Goal: Obtain resource: Download file/media

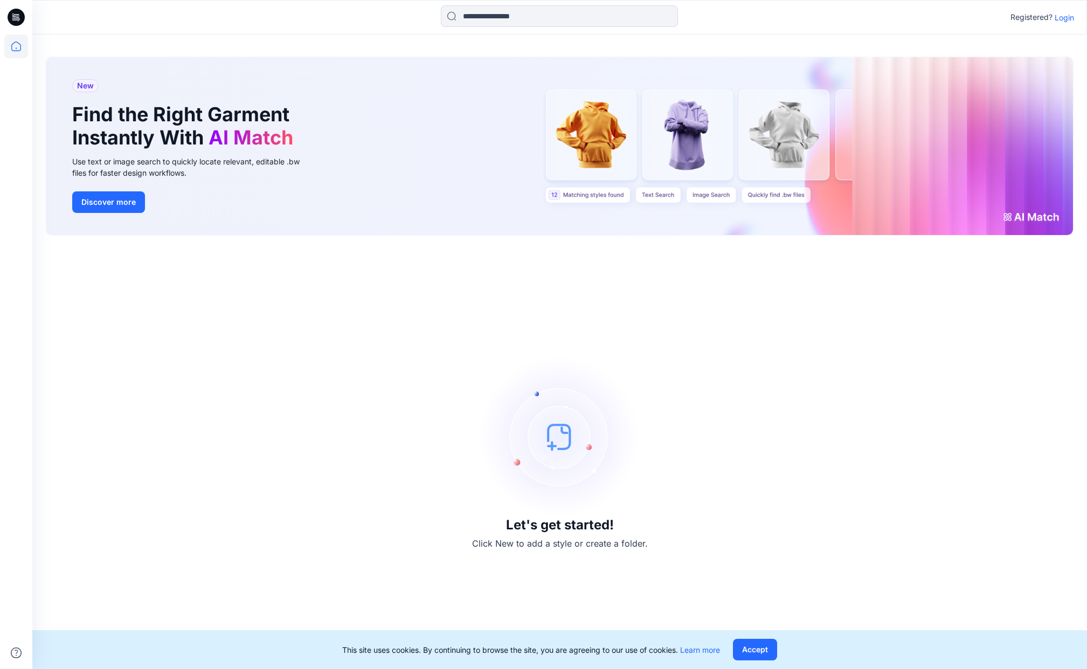
click at [1060, 17] on p "Login" at bounding box center [1063, 17] width 19 height 11
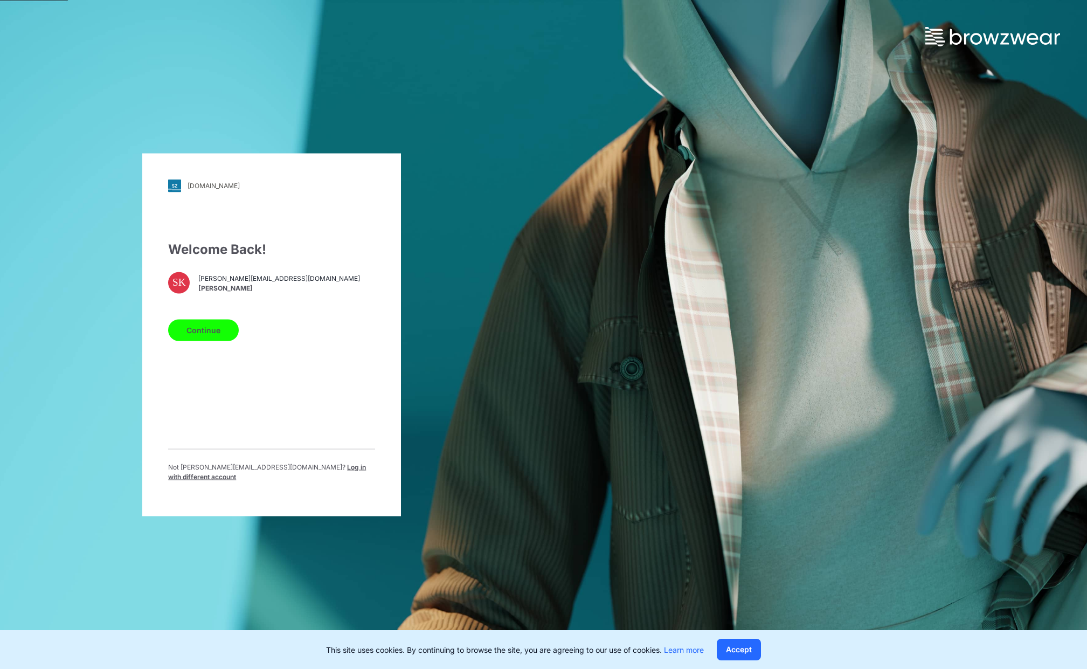
click at [190, 337] on button "Continue" at bounding box center [203, 330] width 71 height 22
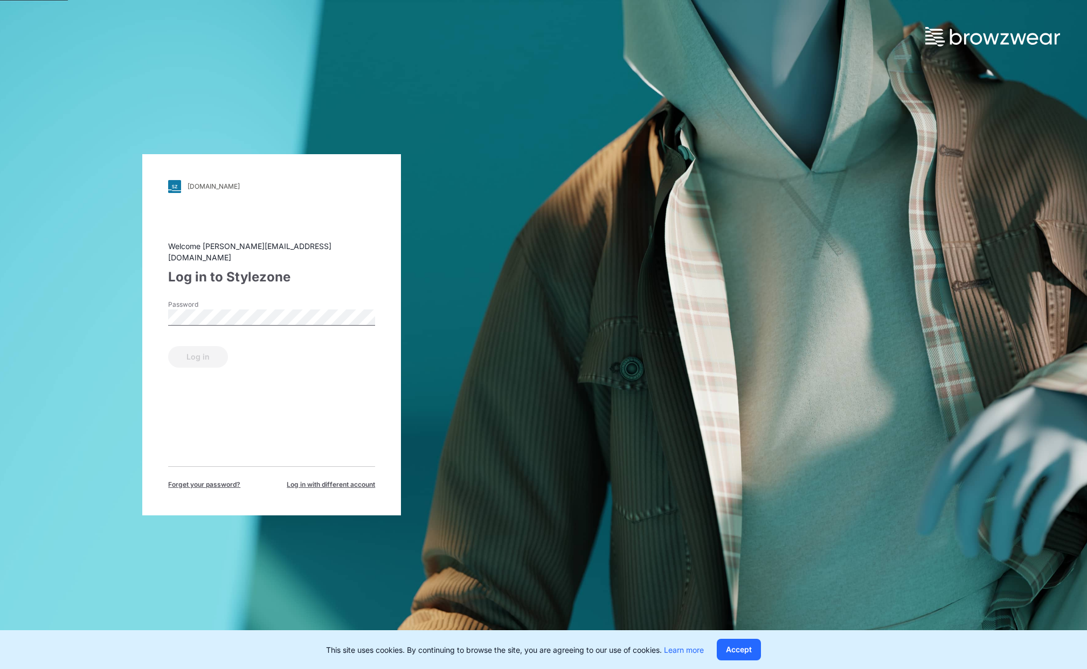
click at [250, 302] on div "Password" at bounding box center [271, 316] width 207 height 32
click at [208, 346] on button "Log in" at bounding box center [198, 357] width 60 height 22
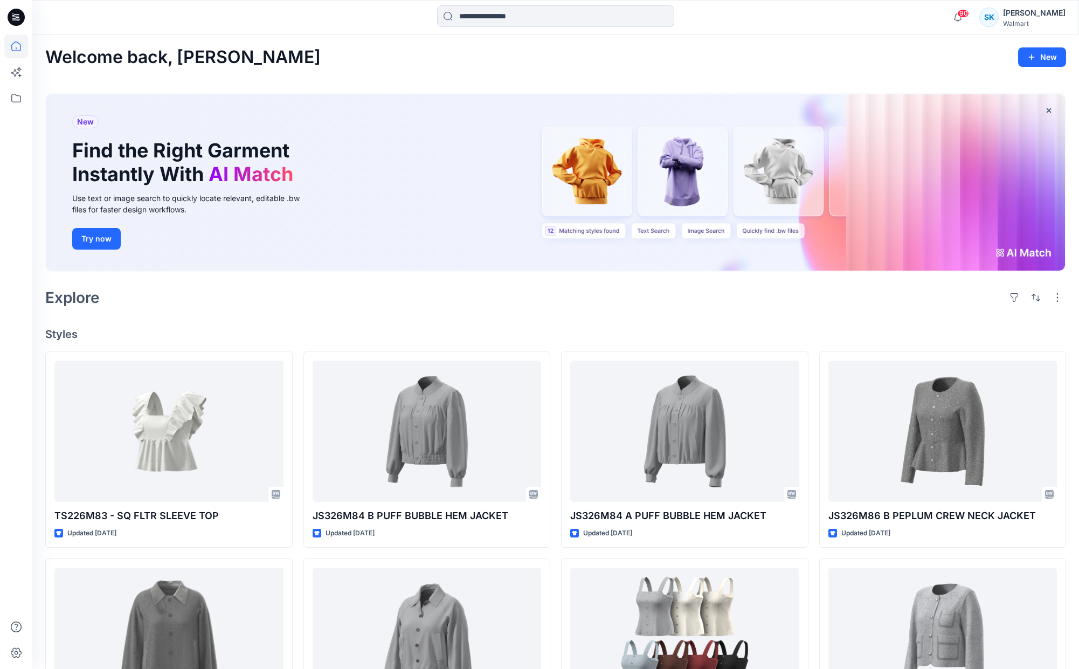
click at [566, 310] on div "Explore" at bounding box center [555, 297] width 1020 height 26
click at [573, 316] on div "Welcome back, [PERSON_NAME] New New Find the Right Garment Instantly With AI Ma…" at bounding box center [555, 523] width 1046 height 978
click at [571, 315] on div "Welcome back, [PERSON_NAME] New New Find the Right Garment Instantly With AI Ma…" at bounding box center [555, 523] width 1046 height 978
click at [569, 317] on div "Welcome back, [PERSON_NAME] New New Find the Right Garment Instantly With AI Ma…" at bounding box center [555, 523] width 1046 height 978
click at [565, 319] on div "Welcome back, [PERSON_NAME] New New Find the Right Garment Instantly With AI Ma…" at bounding box center [555, 523] width 1046 height 978
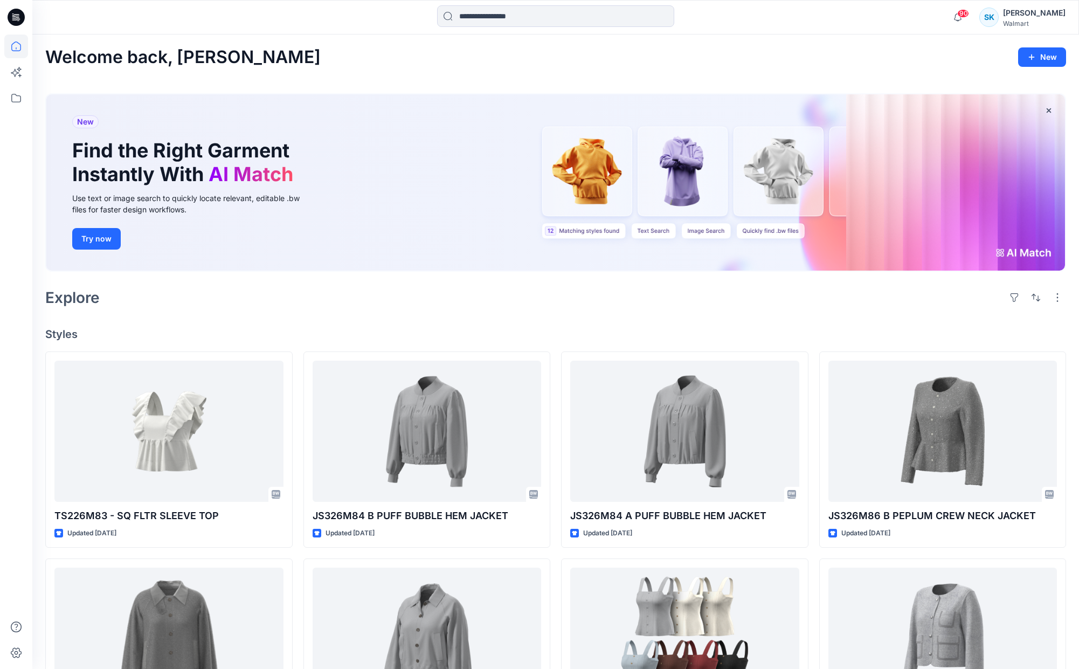
click at [559, 319] on div "Welcome back, [PERSON_NAME] New New Find the Right Garment Instantly With AI Ma…" at bounding box center [555, 523] width 1046 height 978
click at [569, 322] on div "Welcome back, [PERSON_NAME] New New Find the Right Garment Instantly With AI Ma…" at bounding box center [555, 523] width 1046 height 978
click at [569, 307] on div "Explore" at bounding box center [555, 297] width 1020 height 26
click at [570, 305] on div "Explore" at bounding box center [555, 297] width 1020 height 26
click at [573, 306] on div "Explore" at bounding box center [555, 297] width 1020 height 26
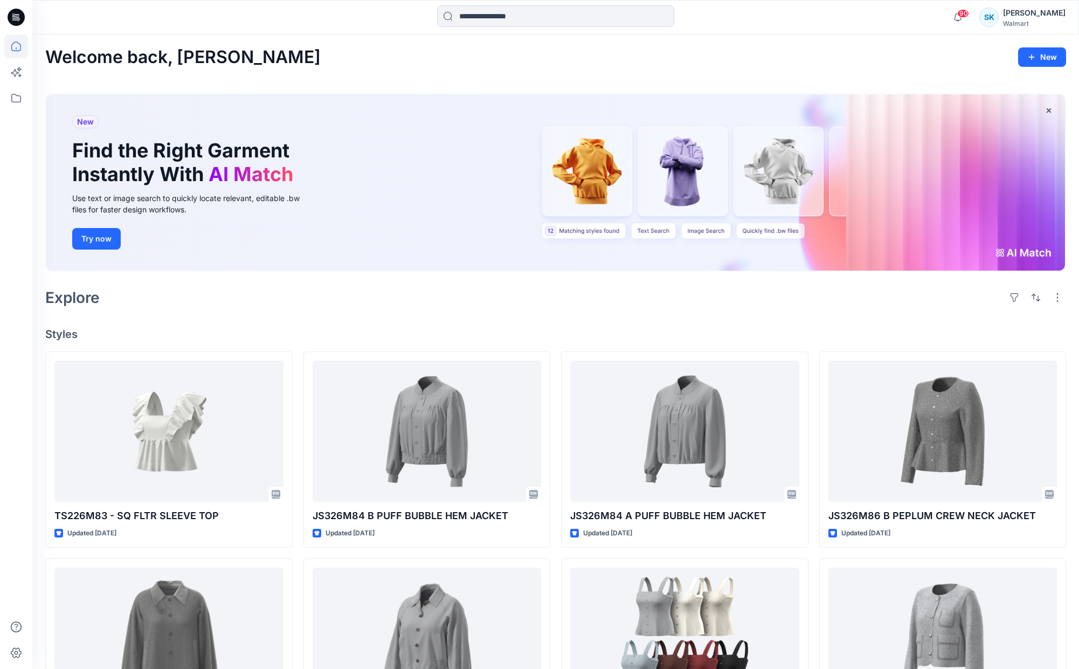
click at [573, 305] on div "Explore" at bounding box center [555, 297] width 1020 height 26
click at [573, 308] on div "Explore" at bounding box center [555, 297] width 1020 height 26
click at [572, 308] on div "Explore" at bounding box center [555, 297] width 1020 height 26
click at [572, 306] on div "Explore" at bounding box center [555, 297] width 1020 height 26
click at [572, 305] on div "Explore" at bounding box center [555, 297] width 1020 height 26
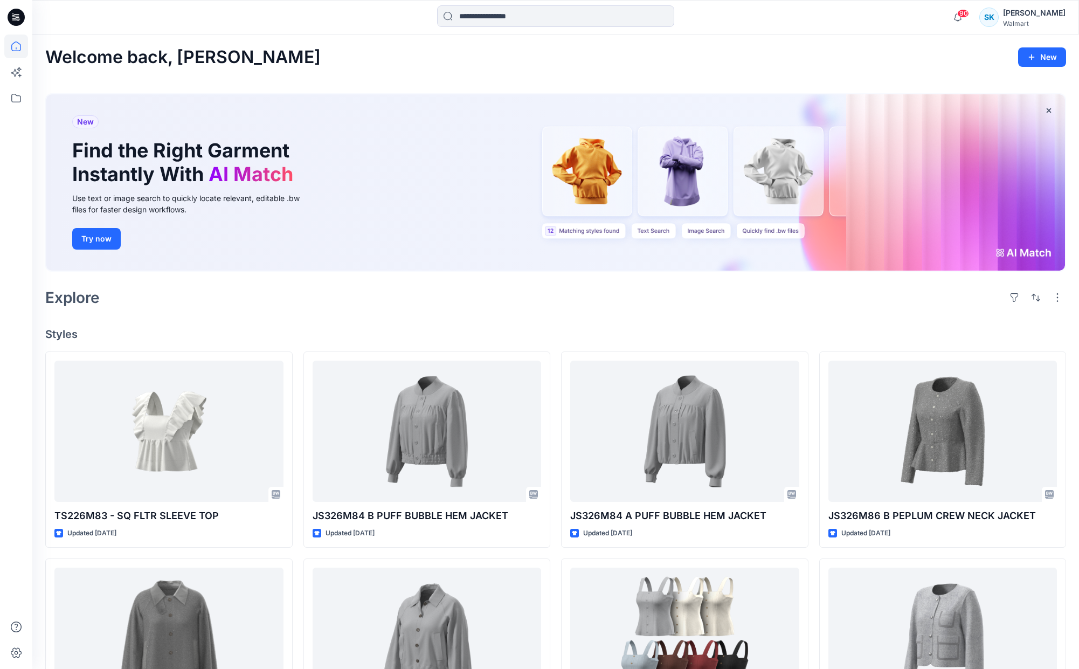
click at [572, 304] on div "Explore" at bounding box center [555, 297] width 1020 height 26
click at [571, 304] on div "Explore" at bounding box center [555, 297] width 1020 height 26
click at [592, 307] on div "Explore" at bounding box center [555, 297] width 1020 height 26
click at [637, 305] on div "Explore" at bounding box center [555, 297] width 1020 height 26
click at [633, 303] on div "Explore" at bounding box center [555, 297] width 1020 height 26
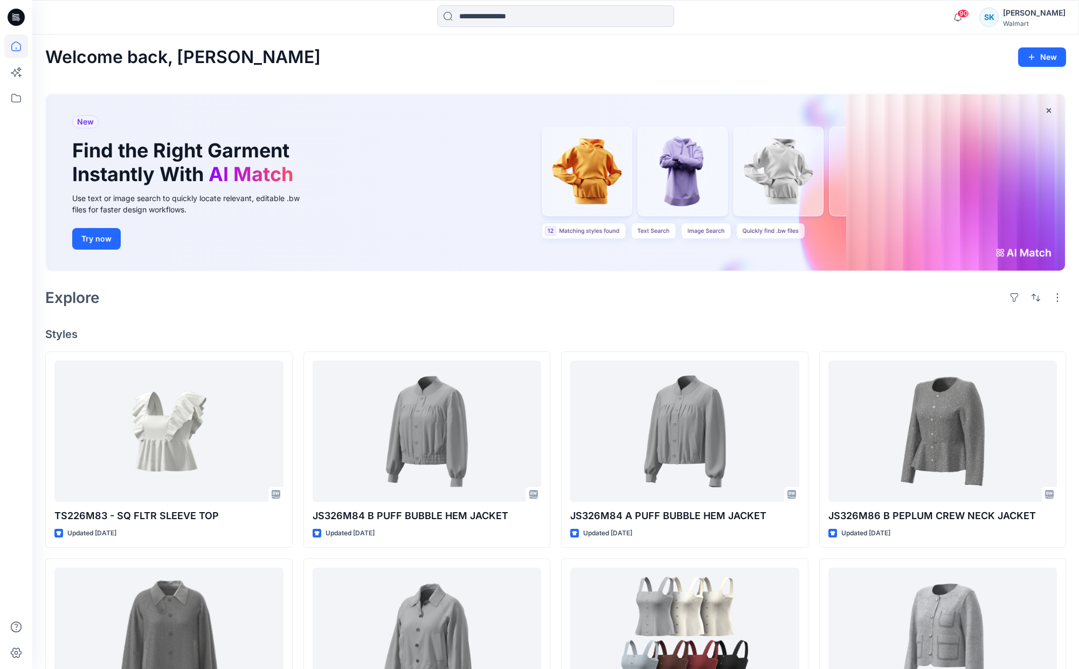
click at [630, 300] on div "Explore" at bounding box center [555, 297] width 1020 height 26
click at [630, 302] on div "Explore" at bounding box center [555, 297] width 1020 height 26
click at [630, 311] on div "Welcome back, [PERSON_NAME] New New Find the Right Garment Instantly With AI Ma…" at bounding box center [555, 523] width 1046 height 978
click at [631, 314] on div "Welcome back, [PERSON_NAME] New New Find the Right Garment Instantly With AI Ma…" at bounding box center [555, 523] width 1046 height 978
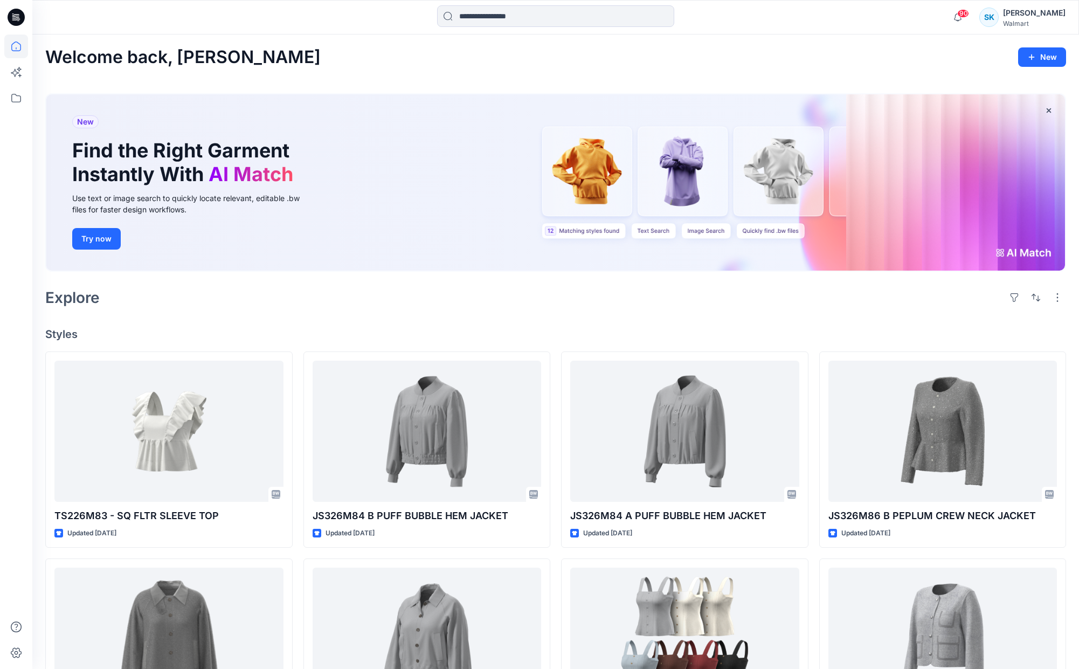
click at [630, 314] on div "Welcome back, [PERSON_NAME] New New Find the Right Garment Instantly With AI Ma…" at bounding box center [555, 523] width 1046 height 978
click at [629, 310] on div "Explore" at bounding box center [555, 297] width 1020 height 26
click at [630, 303] on div "Explore" at bounding box center [555, 297] width 1020 height 26
click at [627, 303] on div "Explore" at bounding box center [555, 297] width 1020 height 26
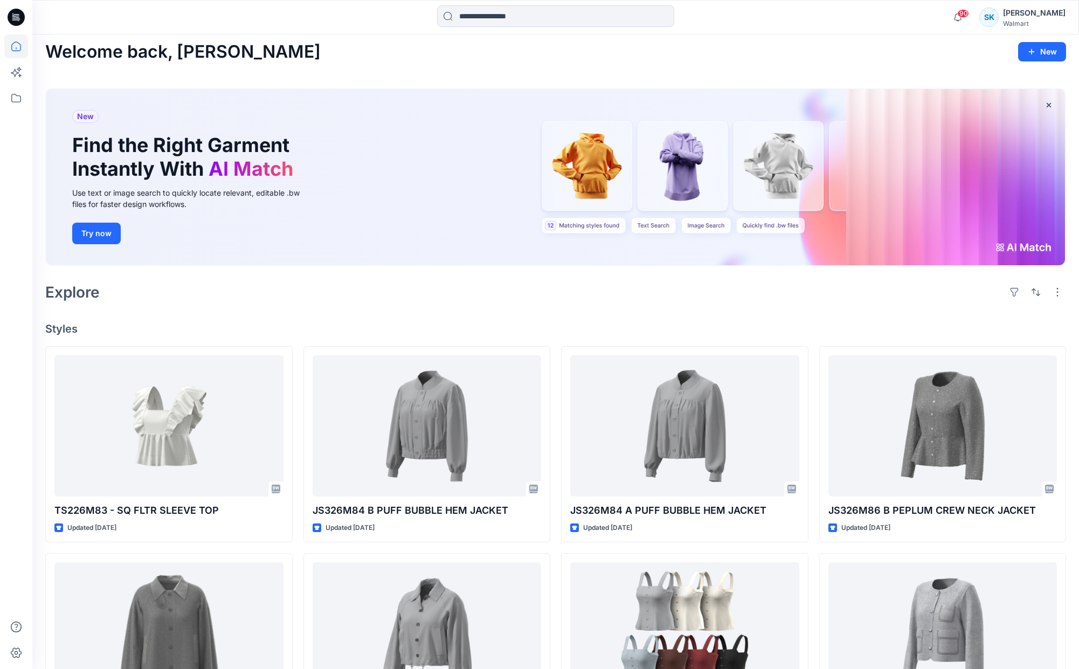
scroll to position [6, 0]
click at [624, 306] on div "Welcome back, [PERSON_NAME] New New Find the Right Garment Instantly With AI Ma…" at bounding box center [555, 517] width 1046 height 978
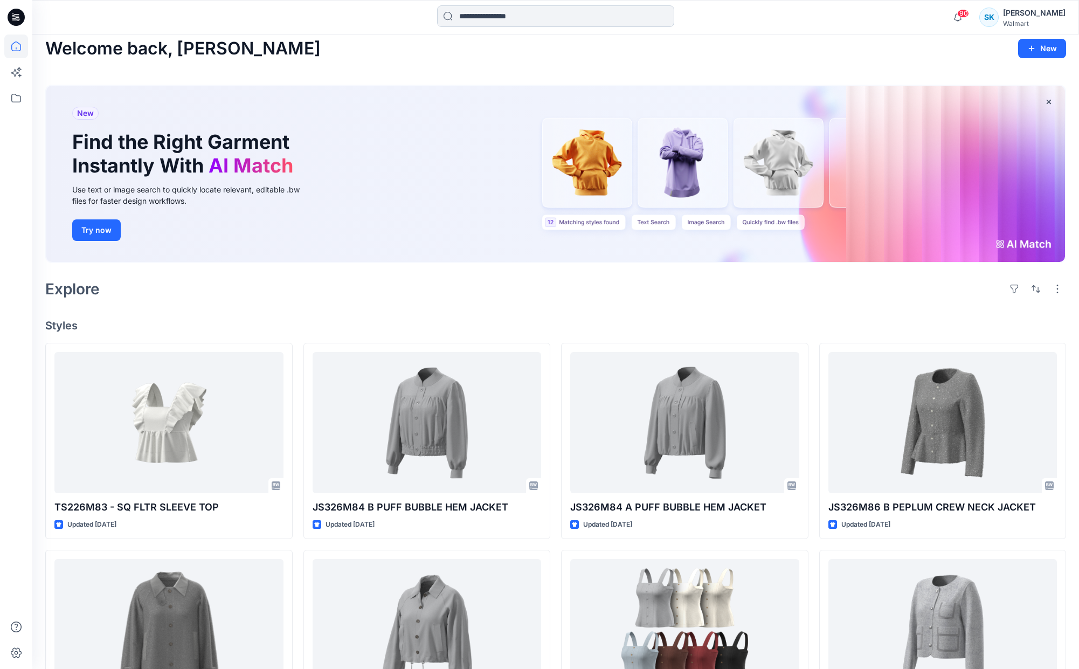
click at [502, 16] on input at bounding box center [555, 16] width 237 height 22
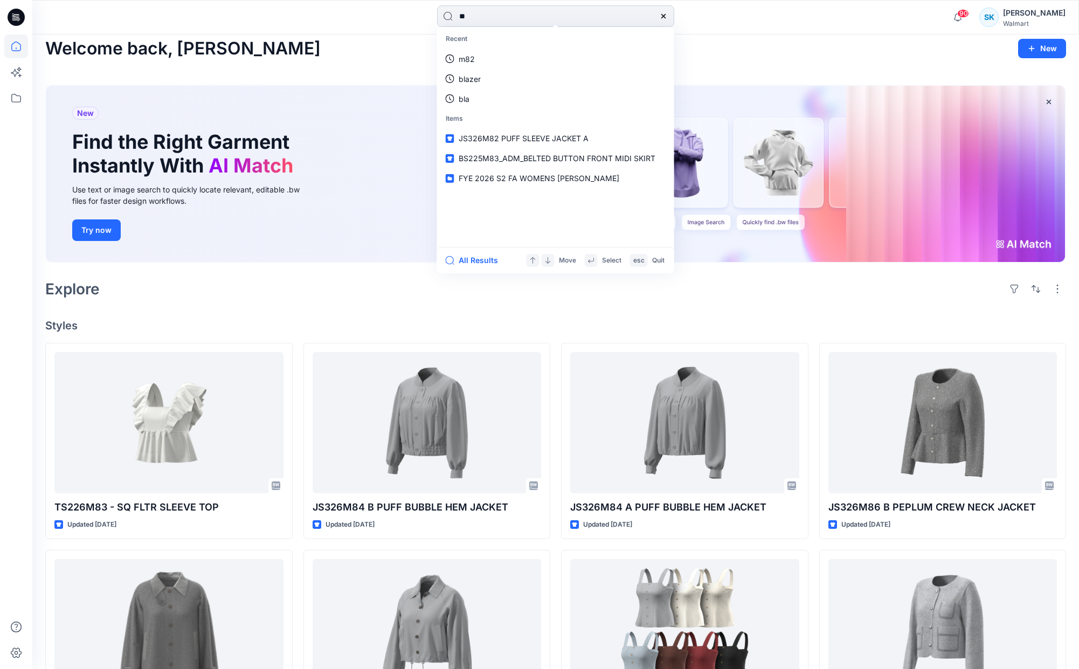
type input "***"
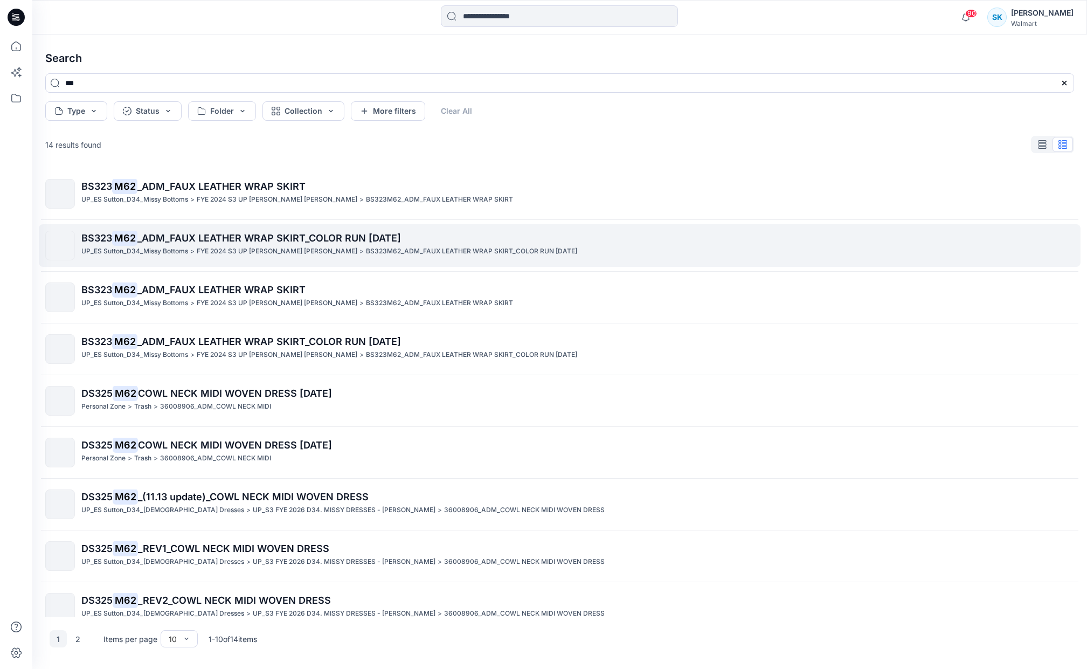
scroll to position [68, 0]
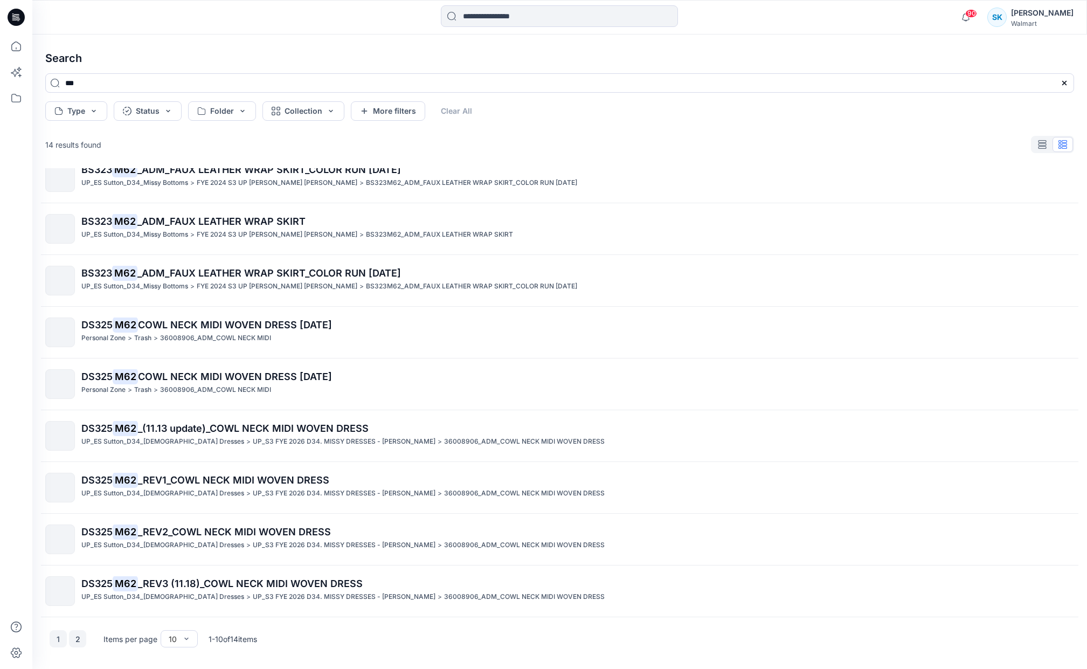
click at [77, 641] on button "2" at bounding box center [77, 638] width 17 height 17
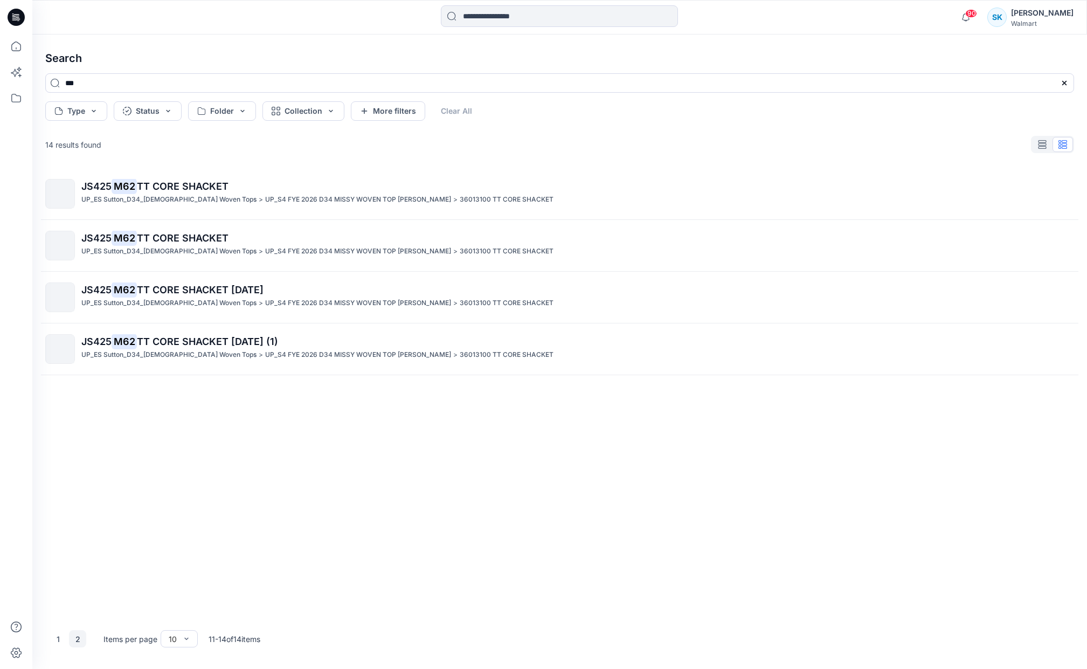
scroll to position [0, 0]
drag, startPoint x: 96, startPoint y: 88, endPoint x: 48, endPoint y: 85, distance: 47.5
click at [48, 85] on input "***" at bounding box center [559, 82] width 1028 height 19
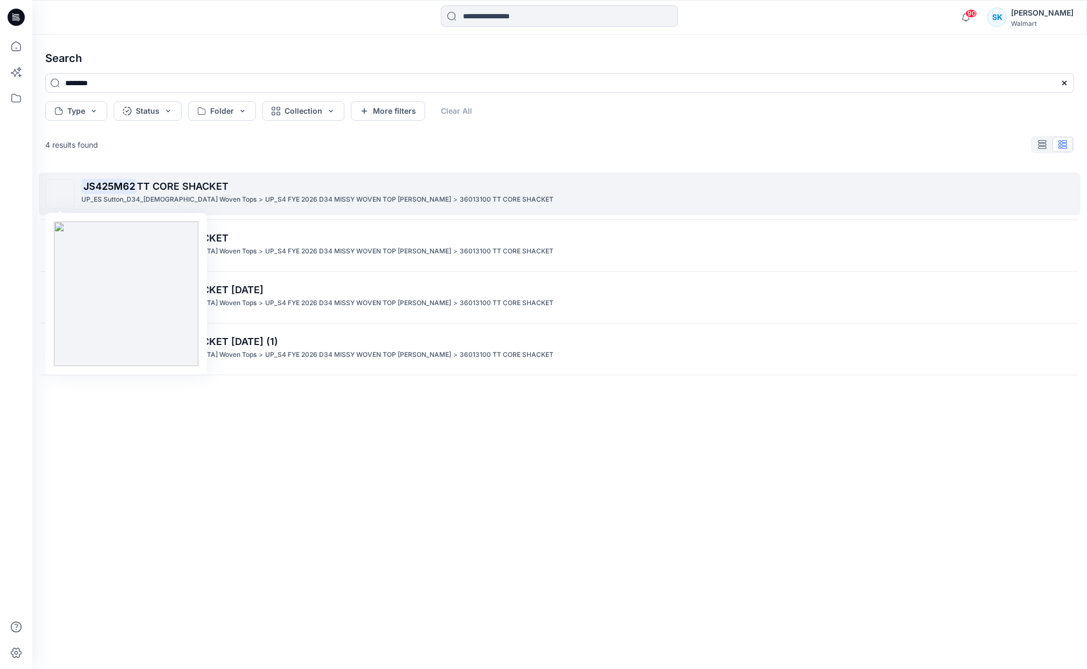
type input "********"
click at [60, 194] on img at bounding box center [60, 194] width 0 height 0
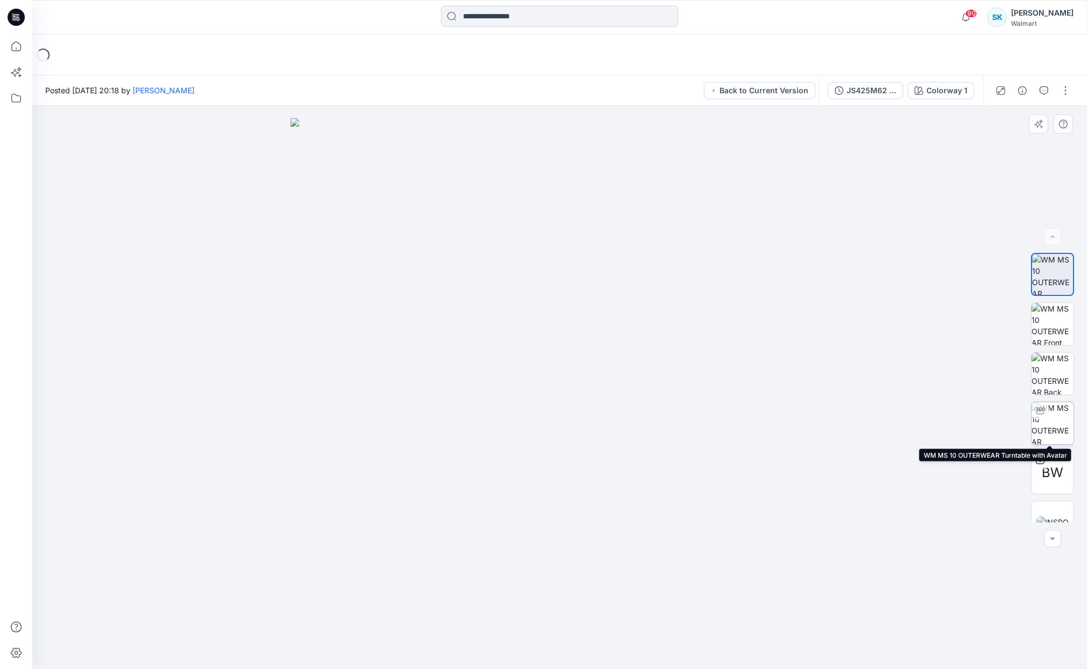
click at [1050, 423] on img at bounding box center [1052, 423] width 42 height 42
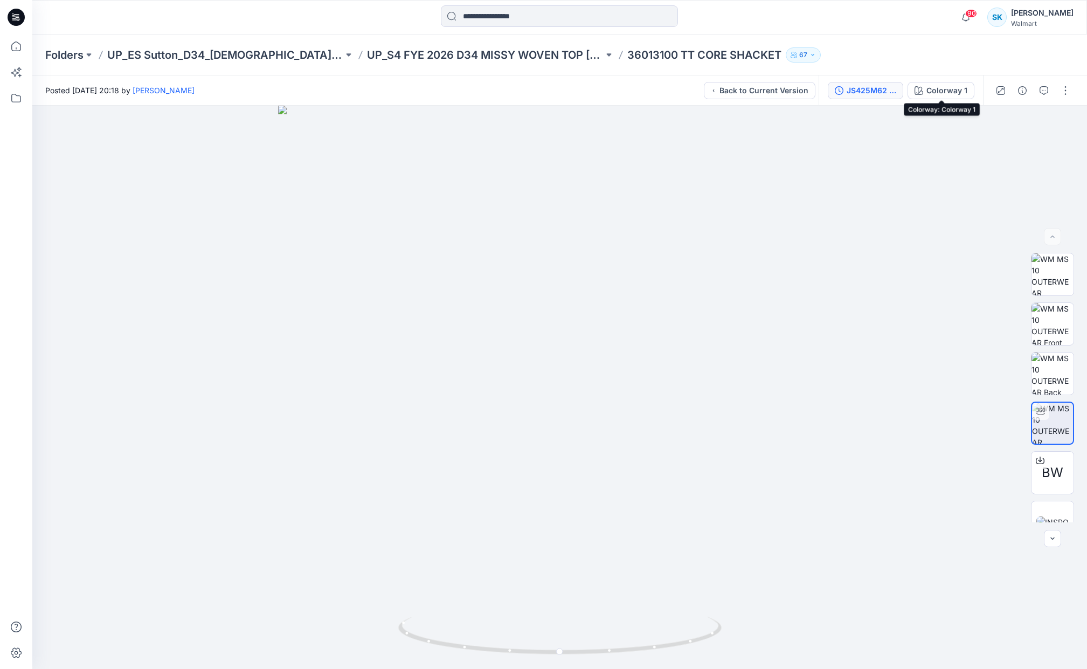
click at [874, 85] on div "JS425M62 TT CORE SHACKET" at bounding box center [871, 91] width 50 height 12
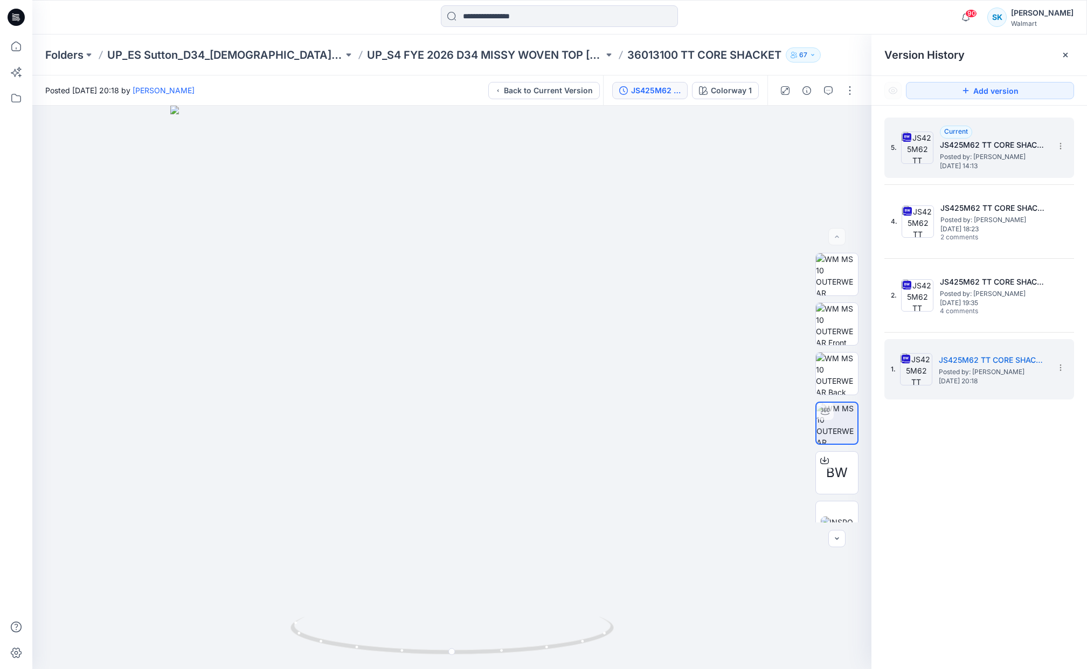
click at [1032, 128] on div "Current JS425M62 TT CORE SHACKET [DATE] Posted by: [PERSON_NAME] [DATE] 14:13" at bounding box center [994, 148] width 108 height 44
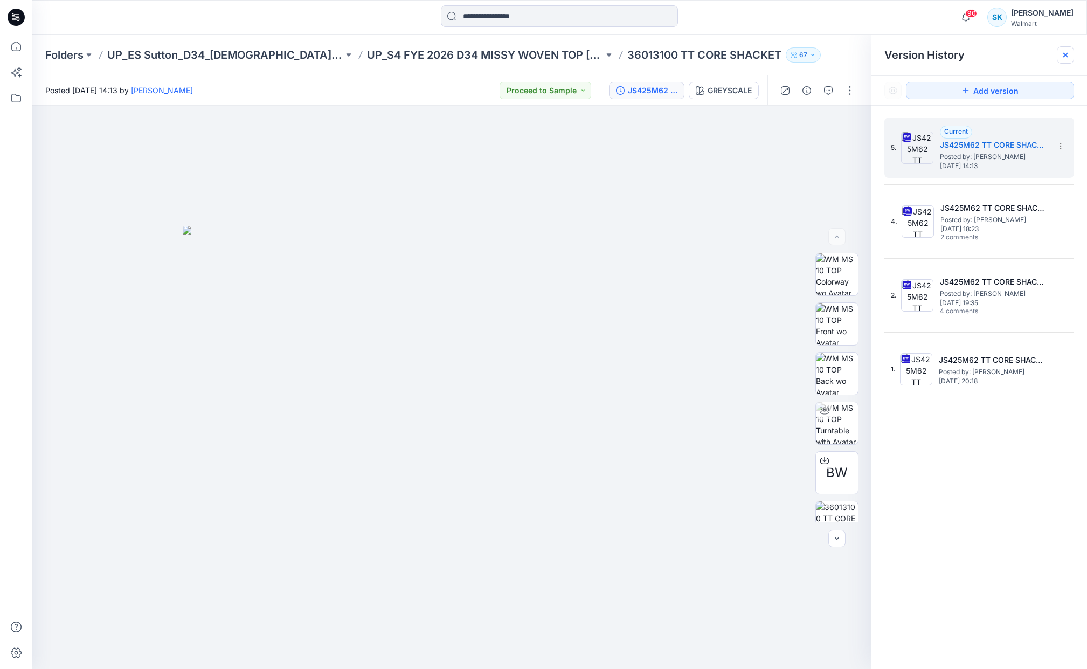
click at [1067, 52] on icon at bounding box center [1065, 55] width 9 height 9
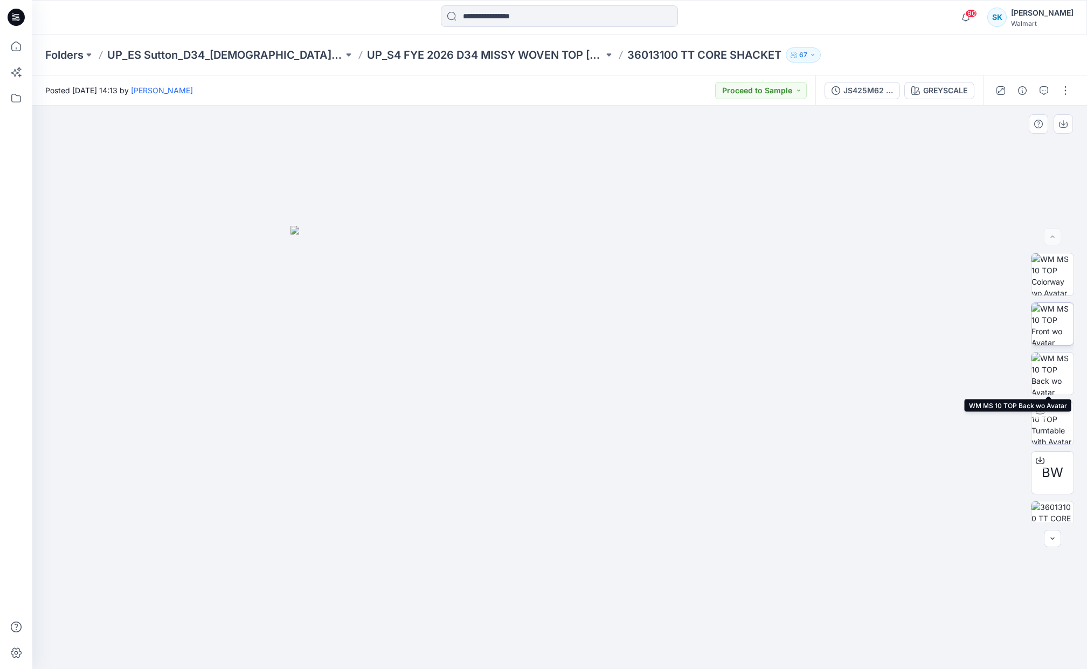
click at [1044, 331] on img at bounding box center [1052, 324] width 42 height 42
click at [1050, 285] on img at bounding box center [1052, 274] width 42 height 42
click at [1056, 418] on img at bounding box center [1052, 423] width 42 height 42
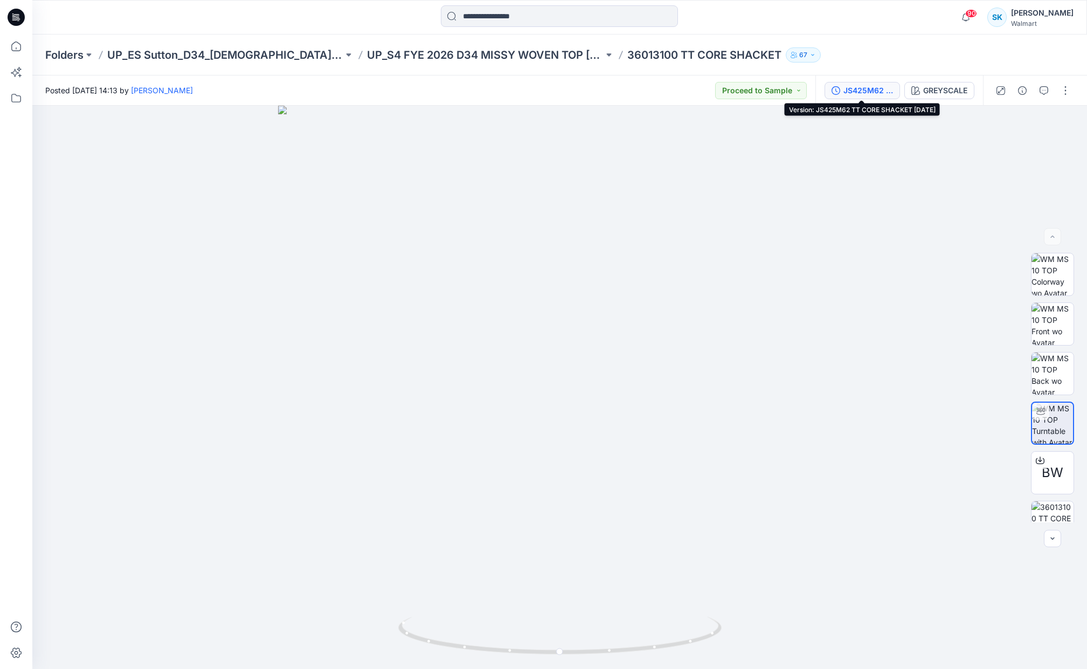
click at [878, 91] on div "JS425M62 TT CORE SHACKET [DATE]" at bounding box center [868, 91] width 50 height 12
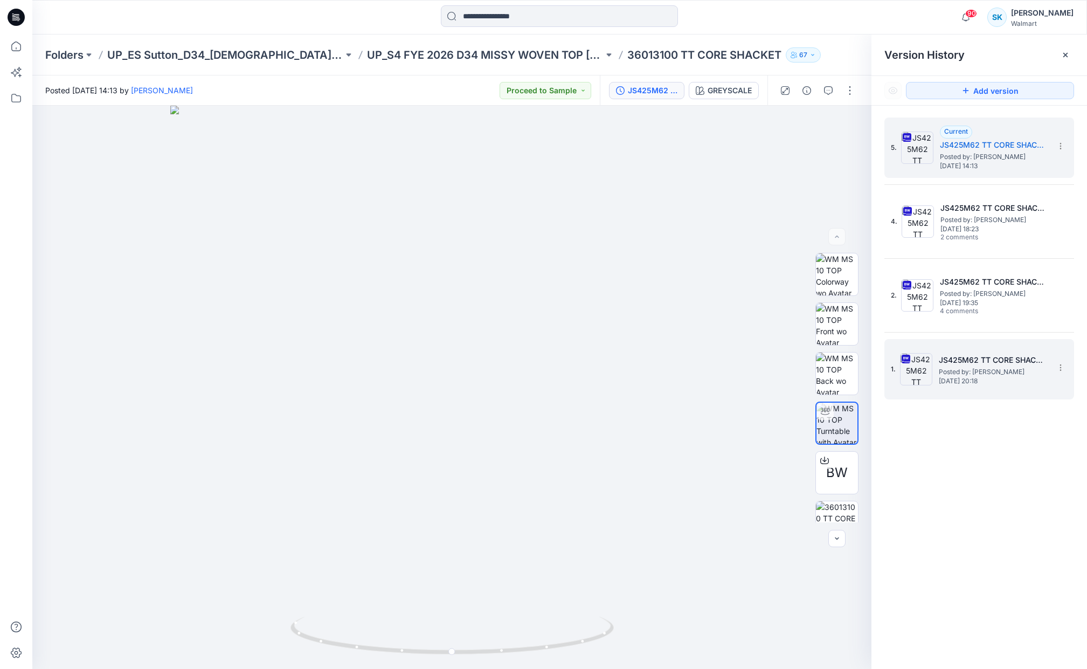
click at [996, 371] on span "Posted by: [PERSON_NAME]" at bounding box center [992, 371] width 108 height 11
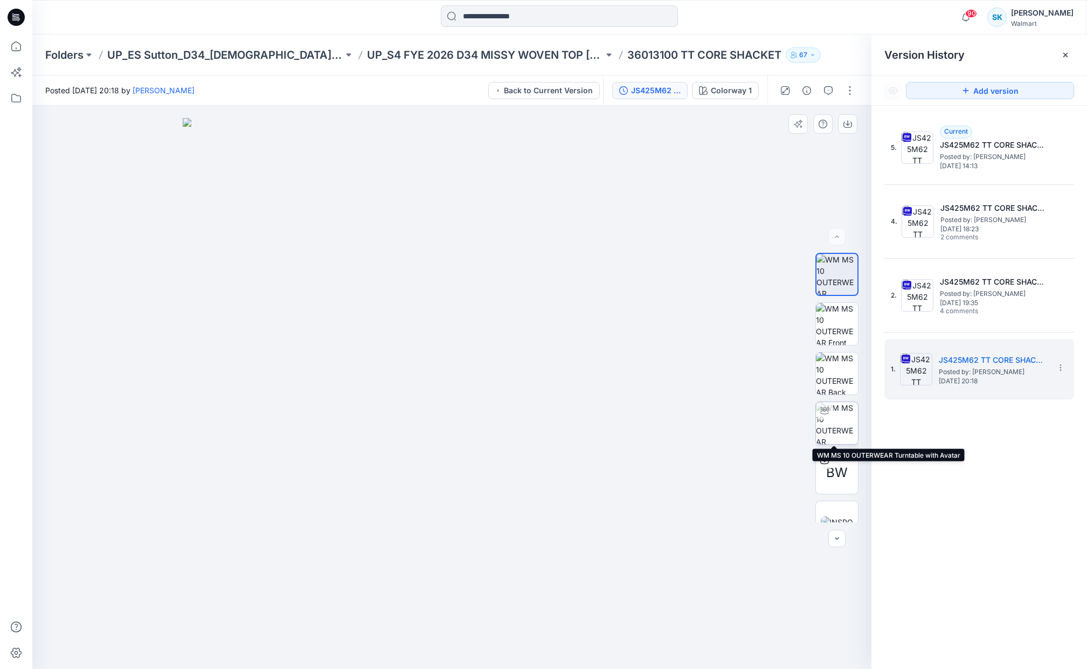
click at [842, 423] on img at bounding box center [837, 423] width 42 height 42
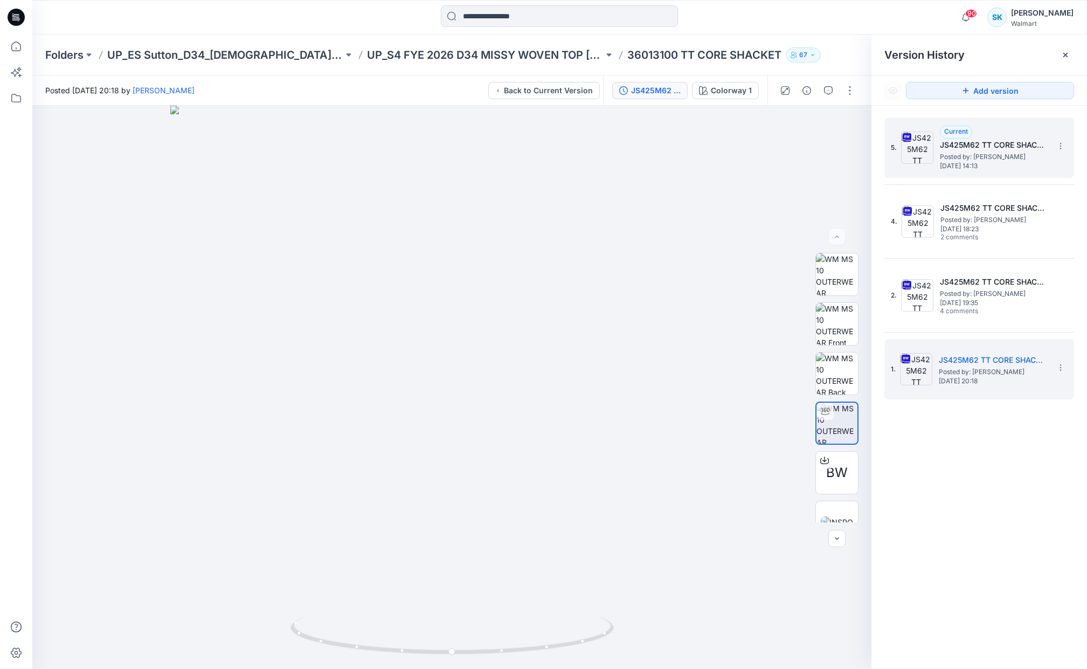
click at [1006, 166] on span "[DATE] 14:13" at bounding box center [994, 166] width 108 height 8
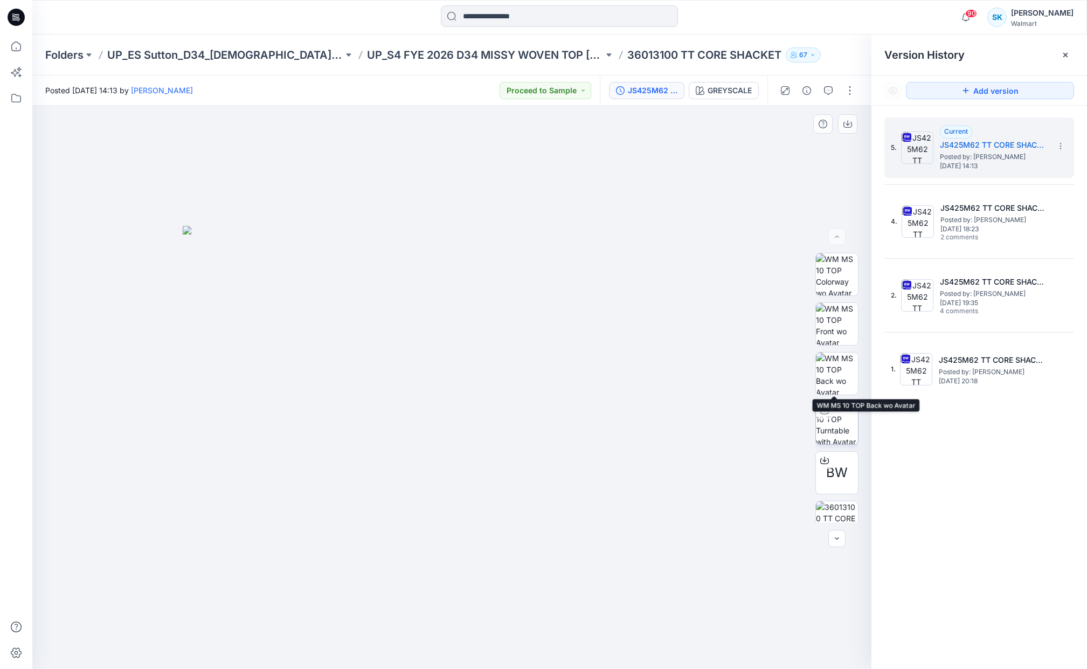
click at [846, 419] on img at bounding box center [837, 423] width 42 height 42
click at [822, 460] on icon at bounding box center [824, 458] width 4 height 5
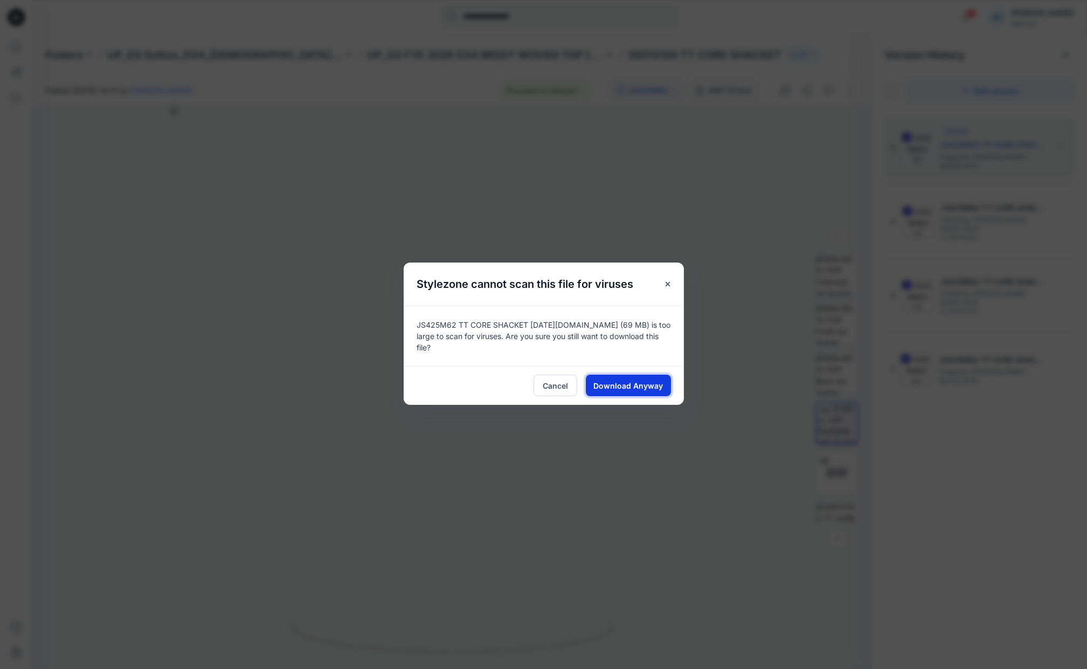
click at [623, 387] on button "Download Anyway" at bounding box center [628, 385] width 85 height 22
